Goal: Task Accomplishment & Management: Manage account settings

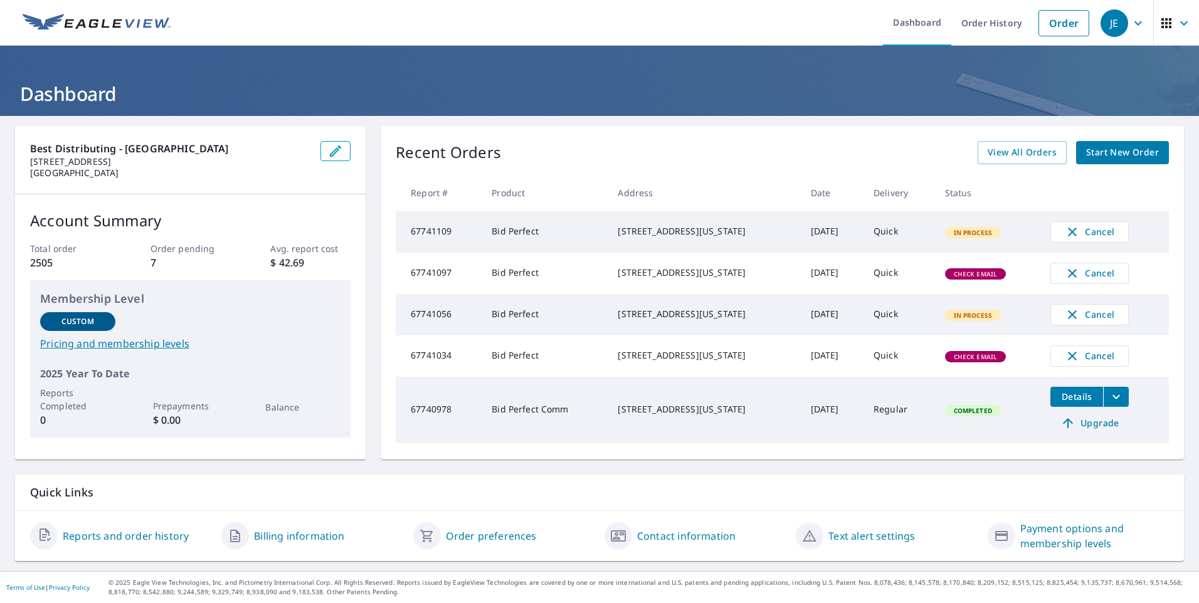
click at [1131, 23] on icon "button" at bounding box center [1138, 23] width 15 height 15
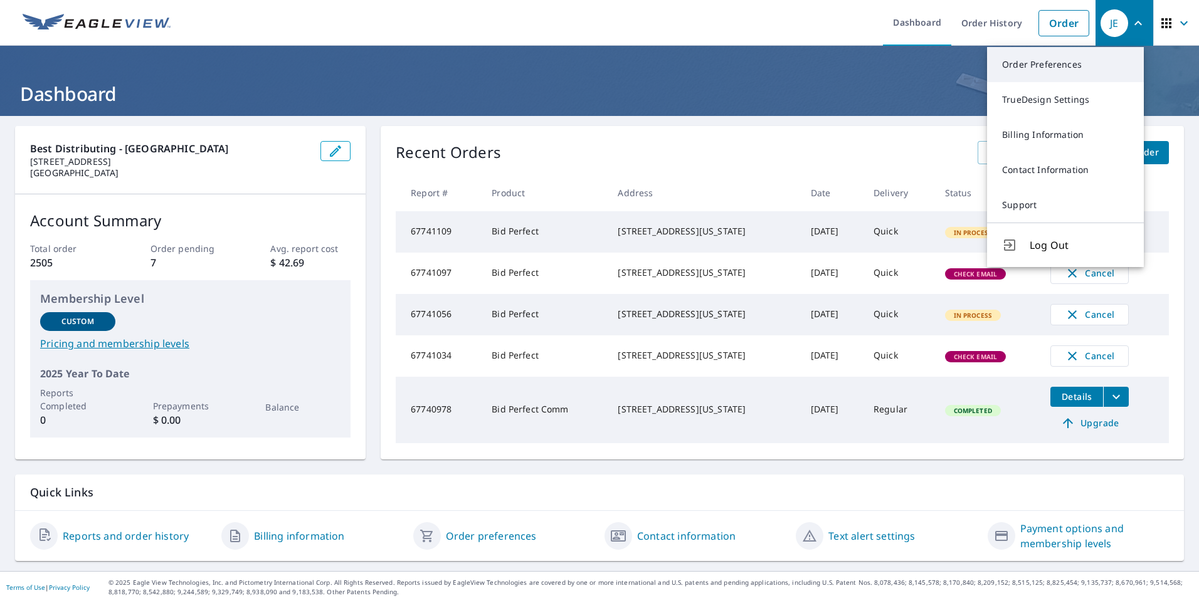
click at [1049, 68] on link "Order Preferences" at bounding box center [1065, 64] width 157 height 35
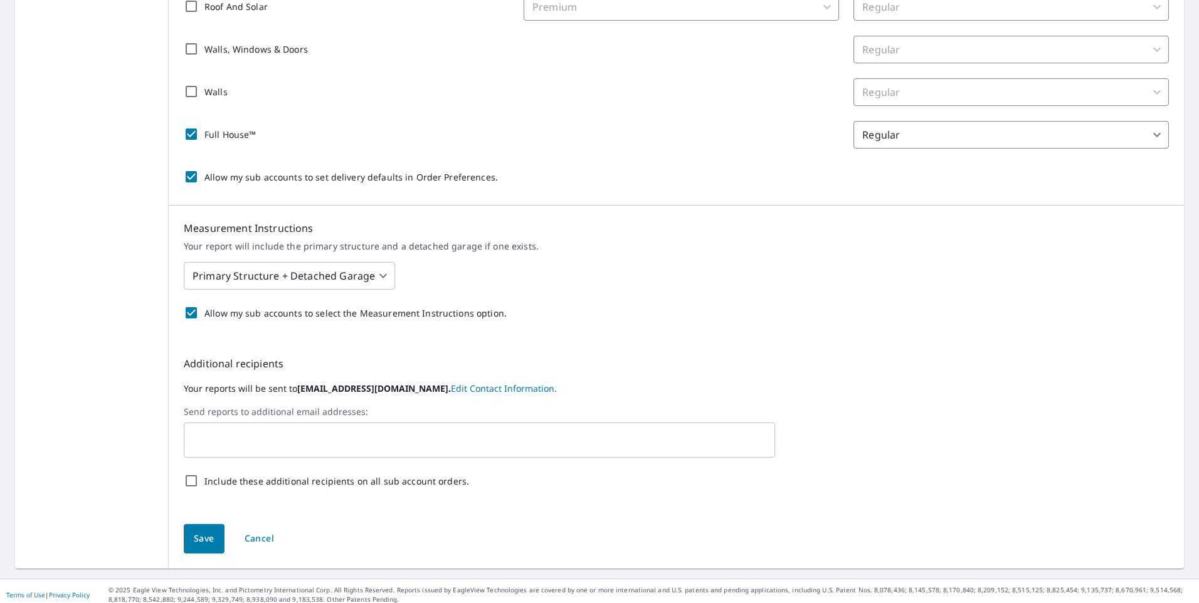
scroll to position [337, 0]
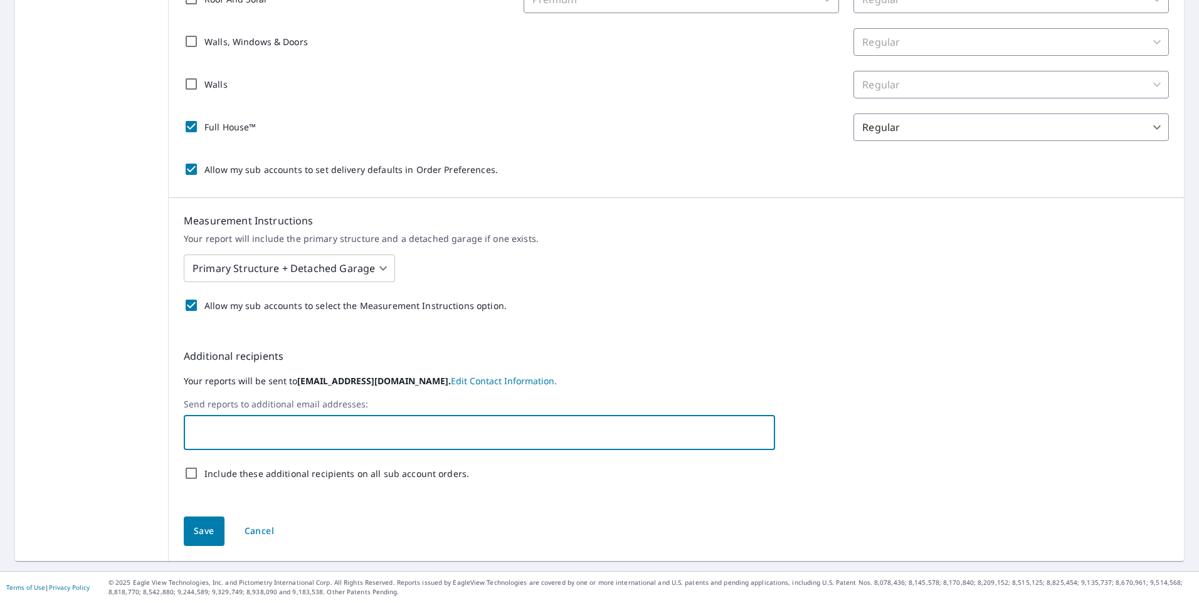
click at [217, 436] on input "text" at bounding box center [469, 433] width 561 height 24
type input "[PERSON_NAME][EMAIL_ADDRESS][PERSON_NAME][DOMAIN_NAME]"
click at [208, 531] on span "Save" at bounding box center [204, 532] width 21 height 16
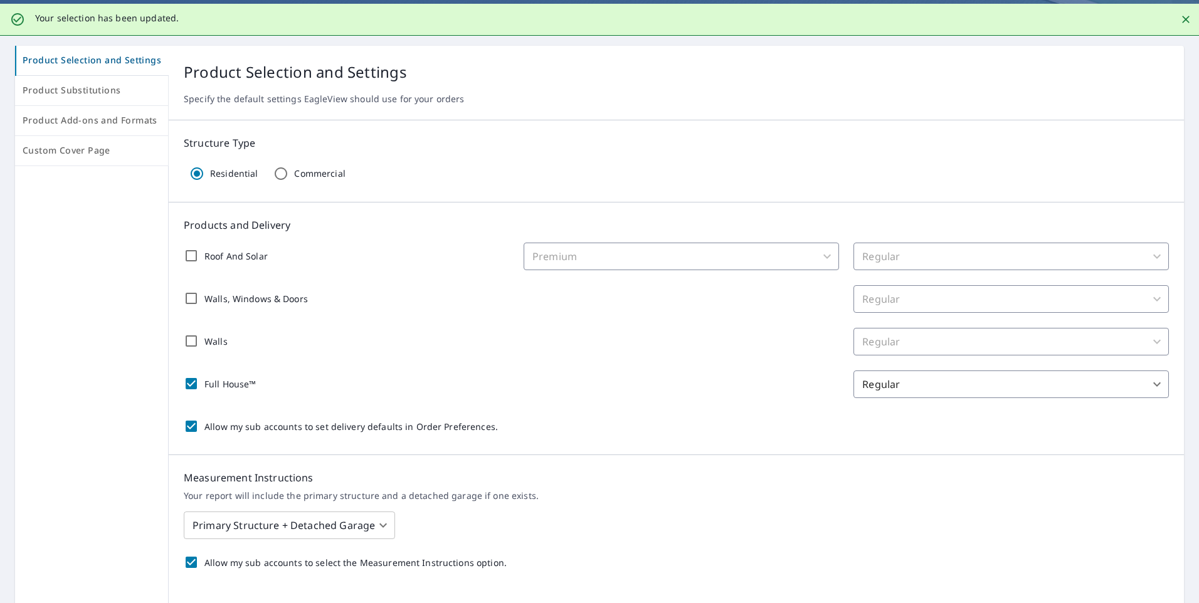
scroll to position [0, 0]
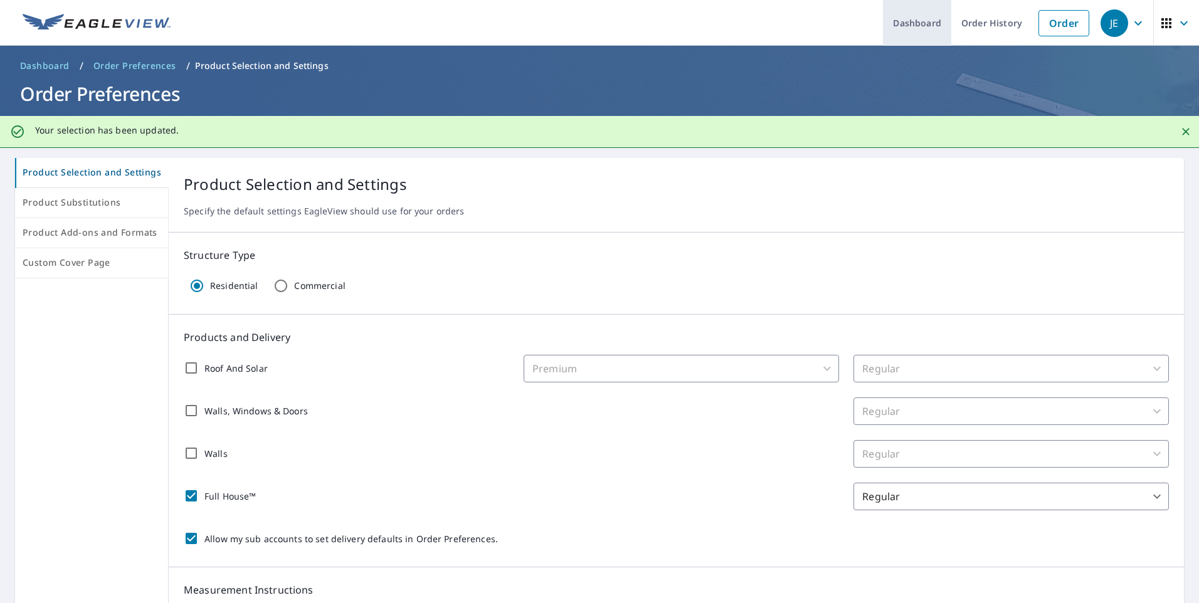
click at [911, 11] on link "Dashboard" at bounding box center [917, 23] width 68 height 46
